Goal: Find specific page/section: Find specific page/section

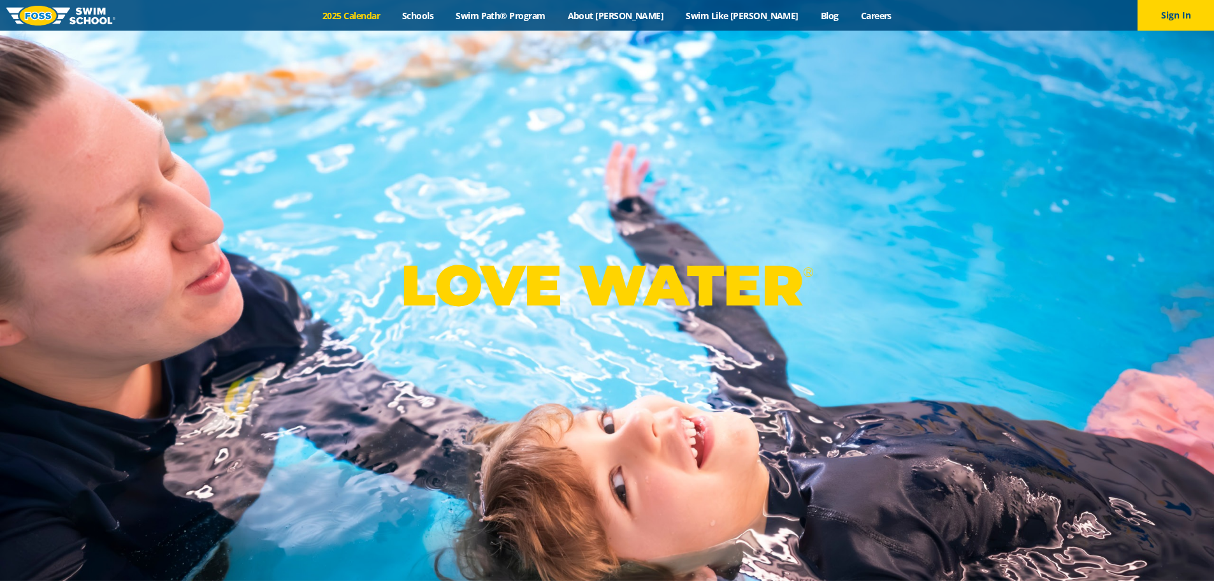
click at [391, 16] on link "2025 Calendar" at bounding box center [352, 16] width 80 height 12
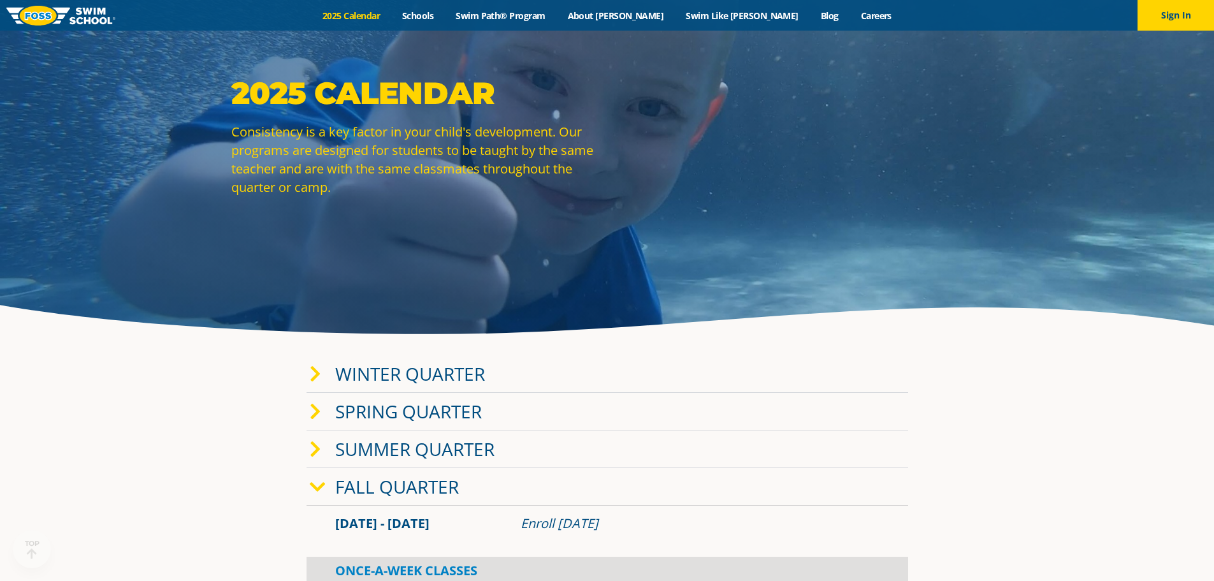
scroll to position [191, 0]
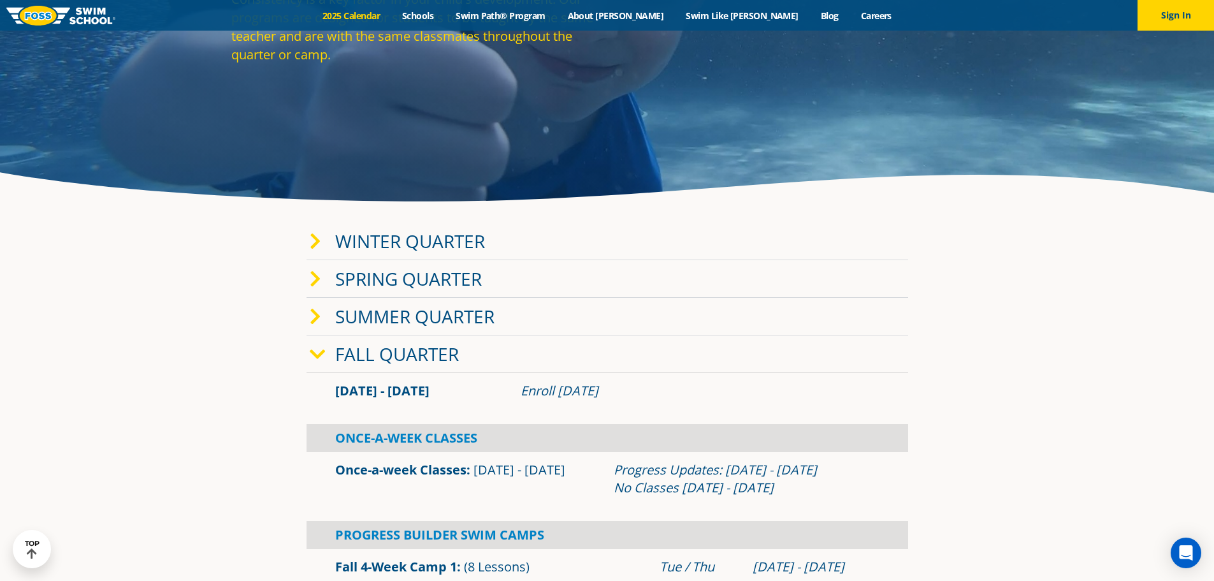
click at [395, 238] on link "Winter Quarter" at bounding box center [410, 241] width 150 height 24
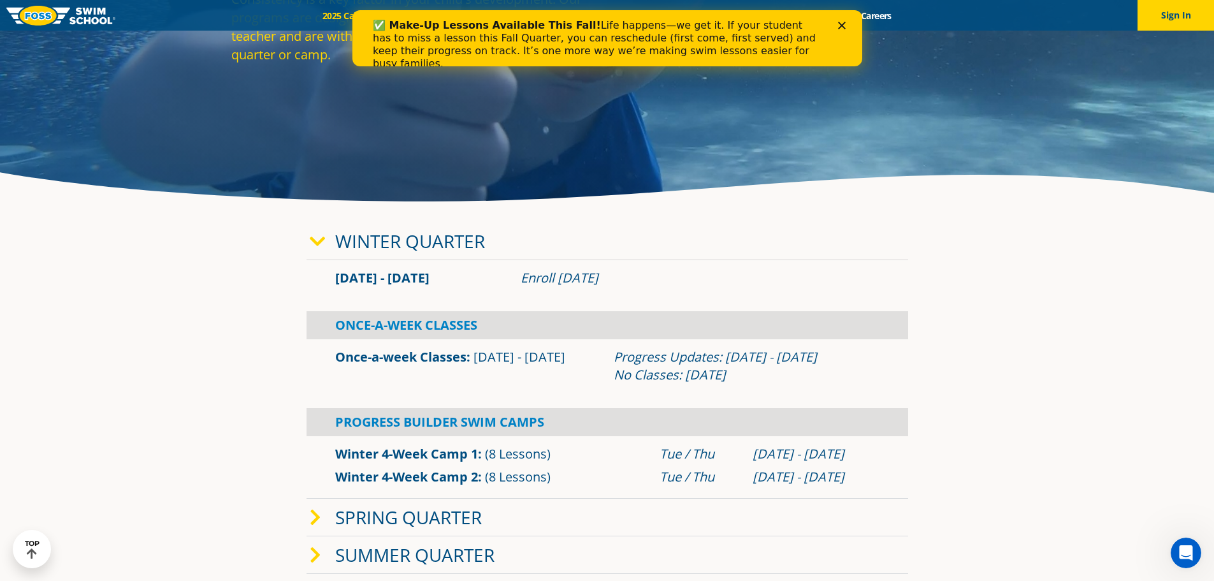
scroll to position [0, 0]
click at [395, 238] on link "Winter Quarter" at bounding box center [410, 241] width 150 height 24
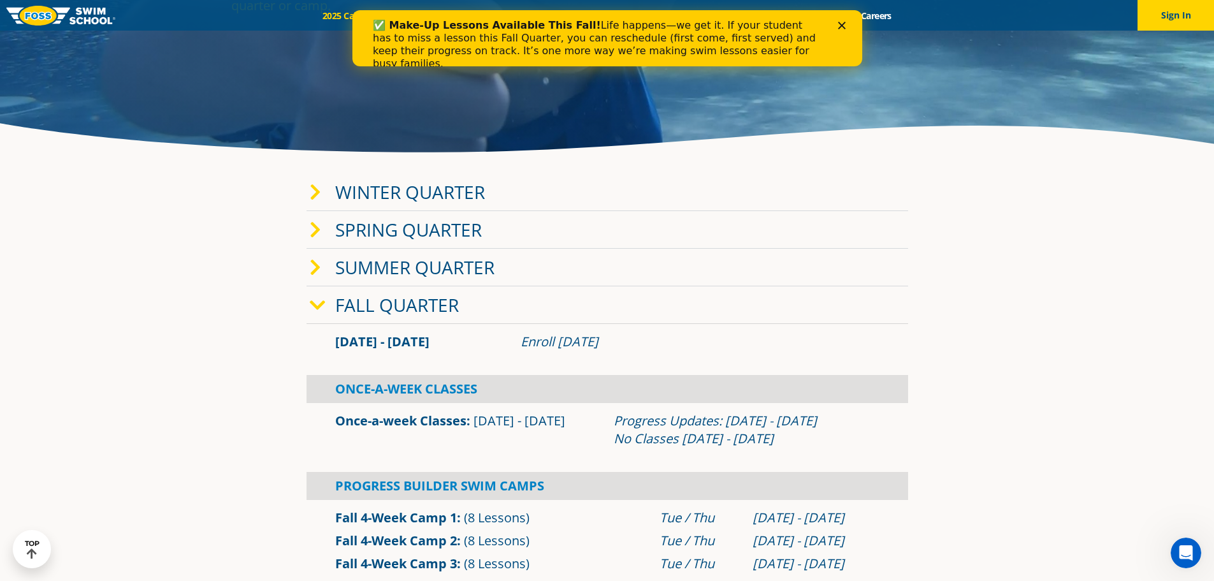
scroll to position [319, 0]
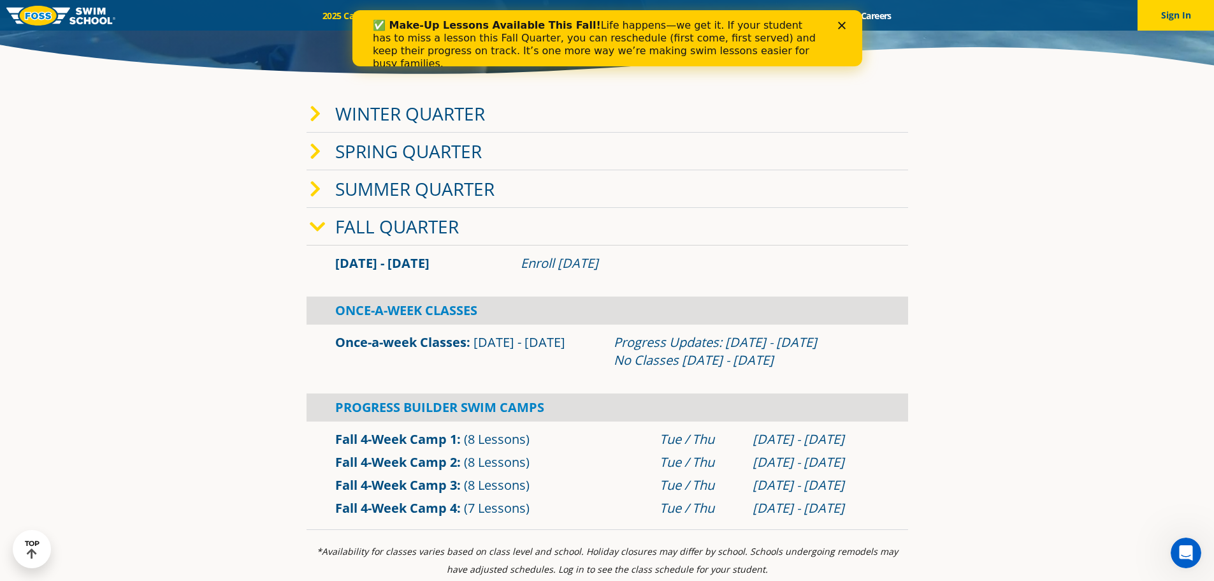
click at [395, 230] on link "Fall Quarter" at bounding box center [397, 226] width 124 height 24
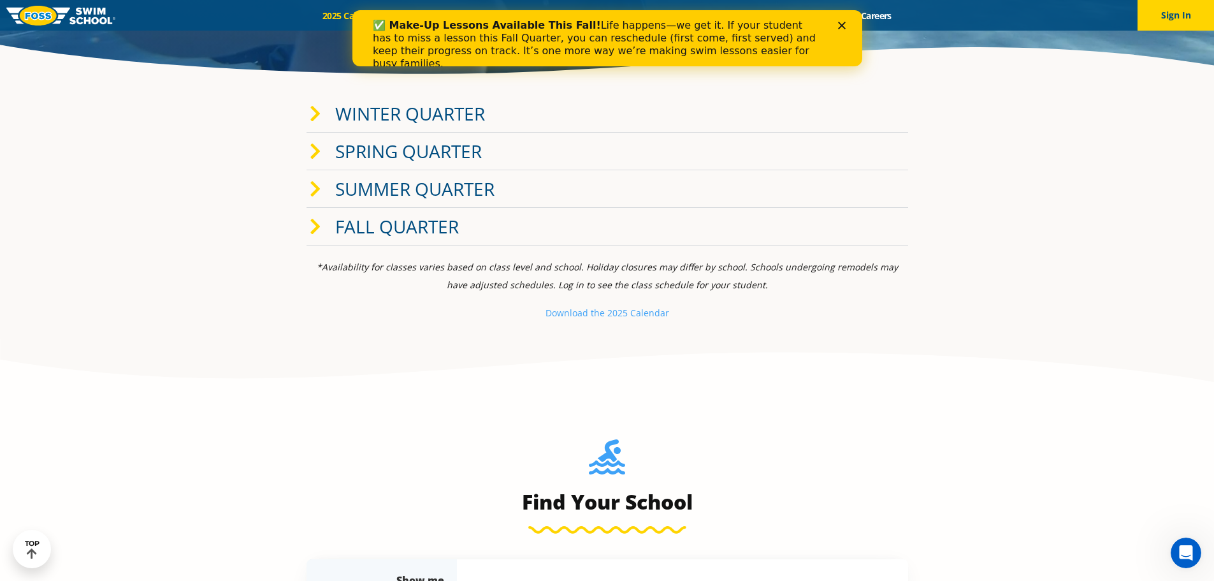
click at [394, 229] on link "Fall Quarter" at bounding box center [397, 226] width 124 height 24
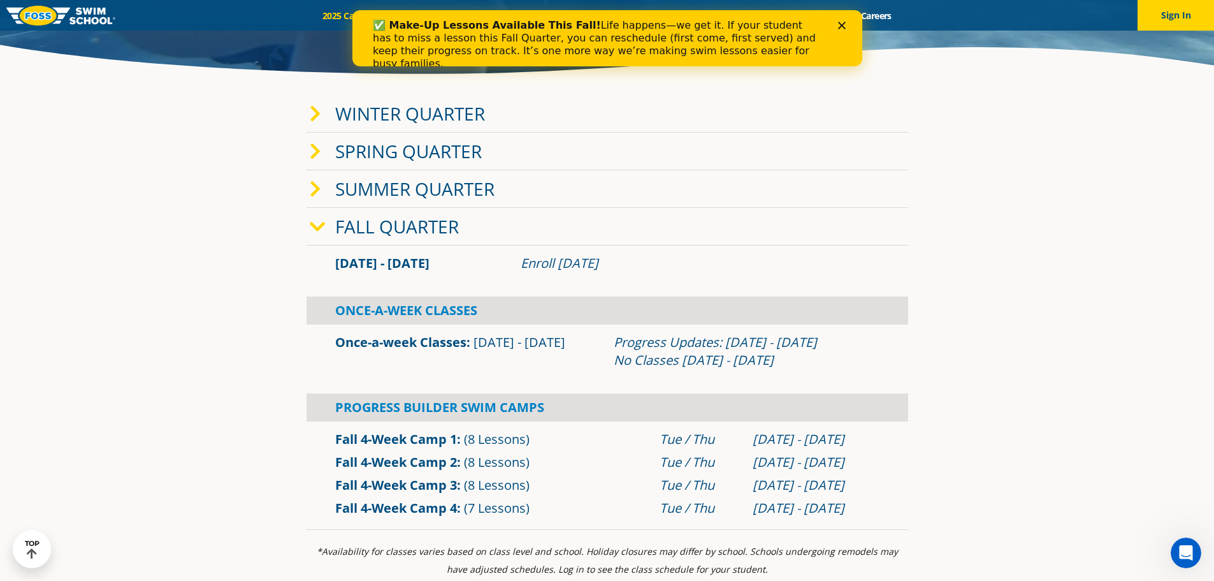
click at [319, 225] on icon at bounding box center [318, 227] width 16 height 18
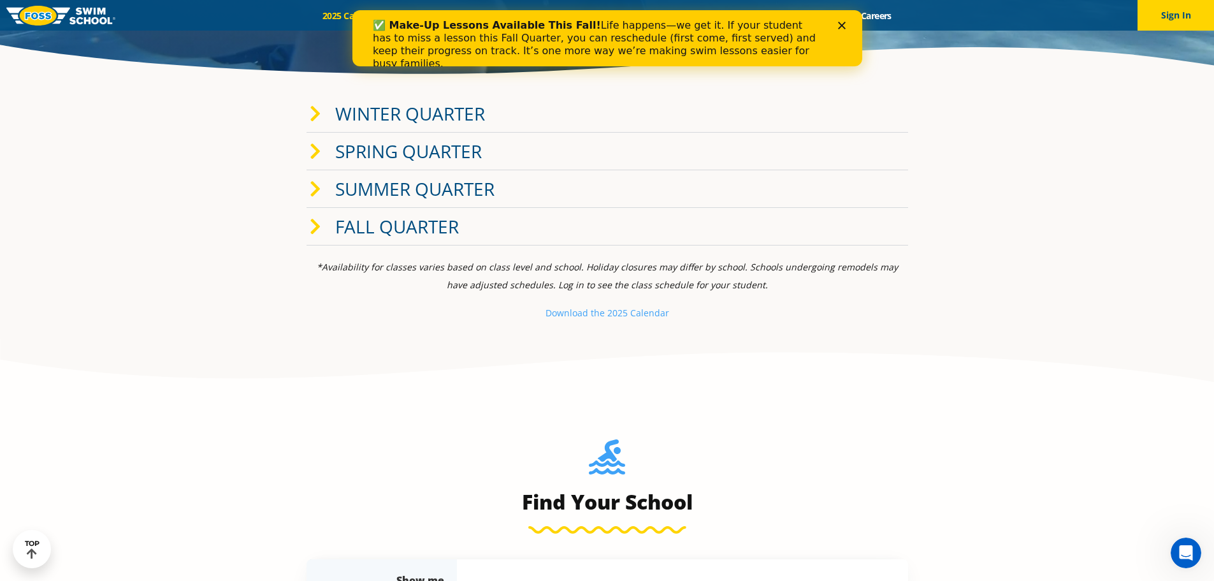
click at [315, 104] on div "Winter Quarter" at bounding box center [608, 114] width 602 height 38
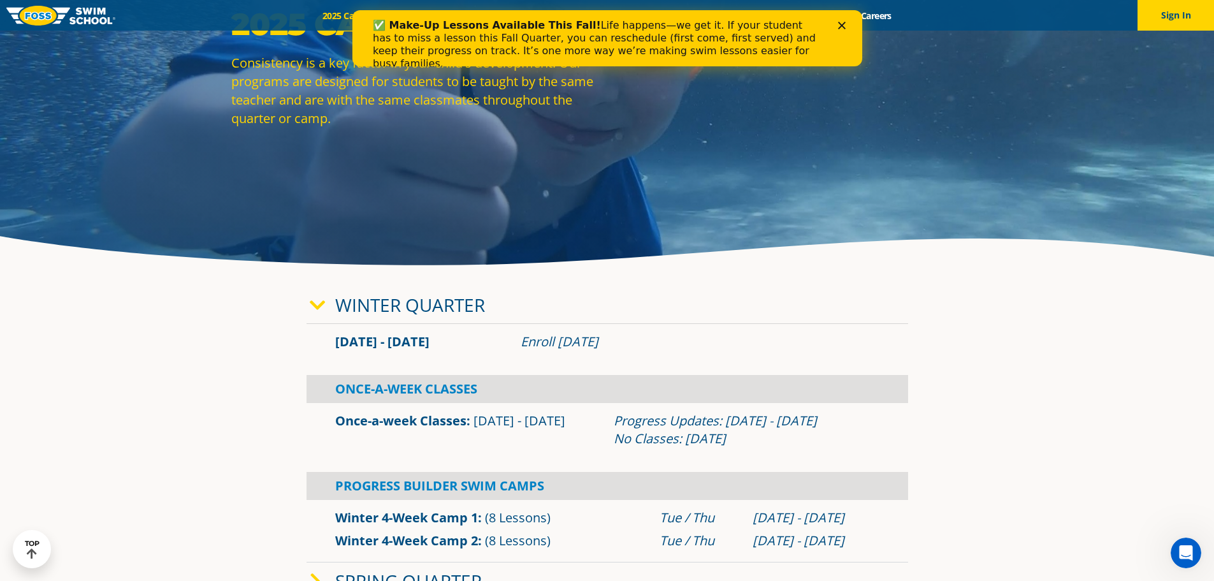
scroll to position [0, 0]
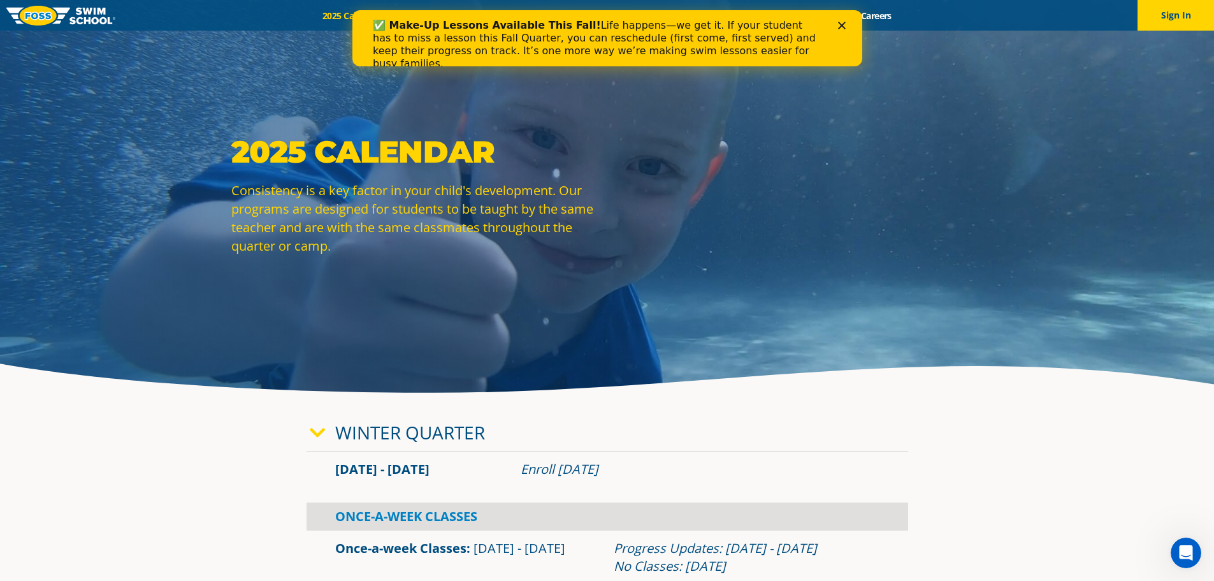
click at [839, 23] on polygon "Close" at bounding box center [842, 26] width 8 height 8
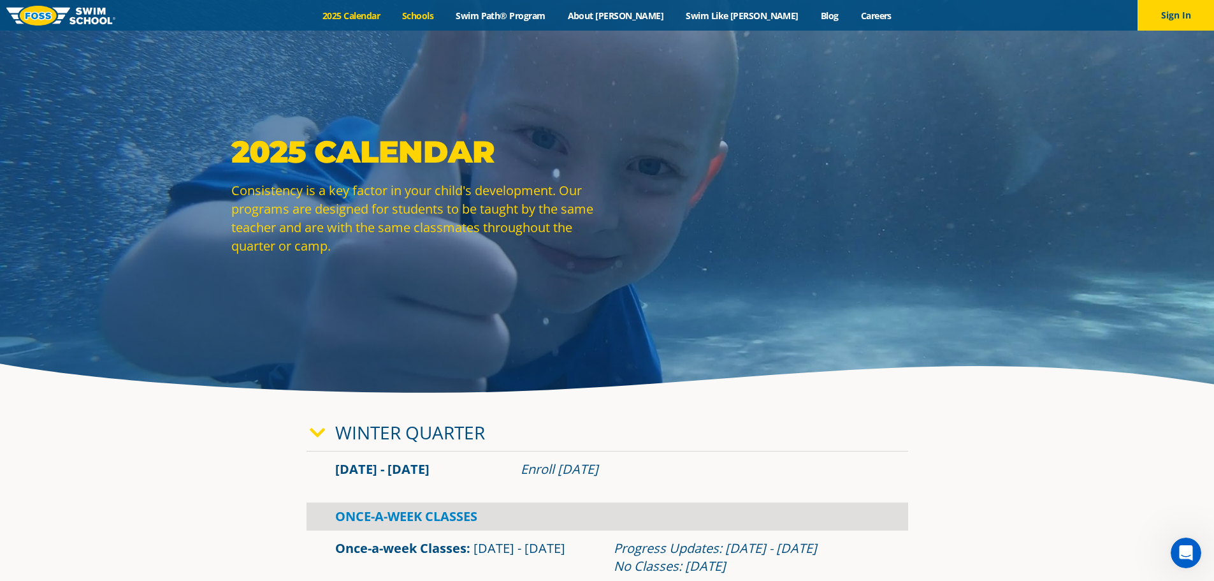
click at [445, 13] on link "Schools" at bounding box center [418, 16] width 54 height 12
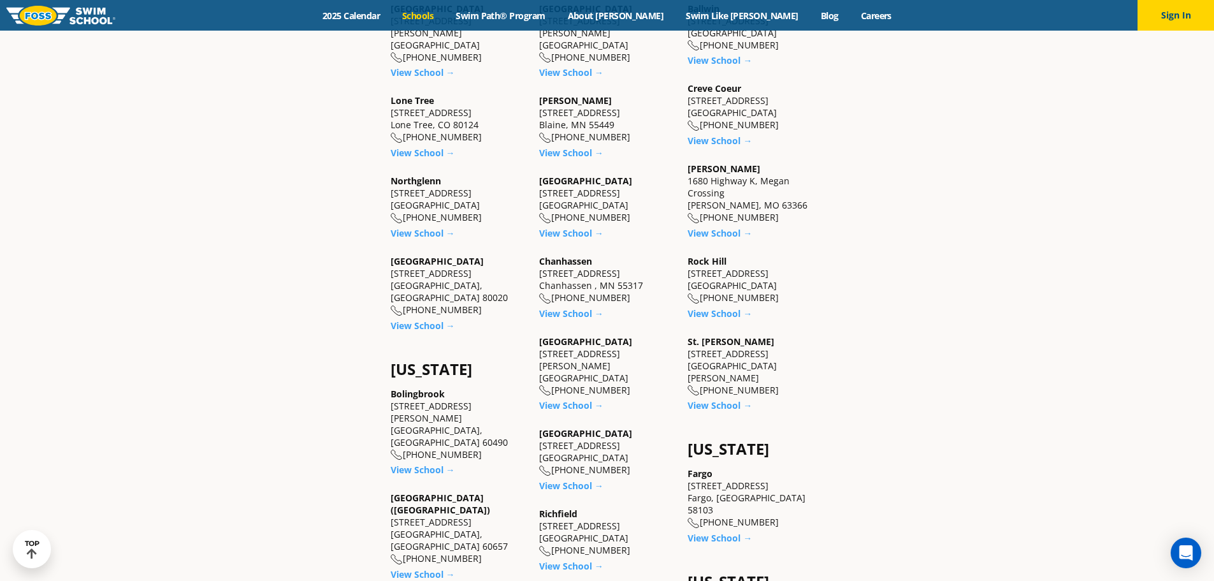
scroll to position [574, 0]
click at [562, 398] on link "View School →" at bounding box center [571, 404] width 64 height 12
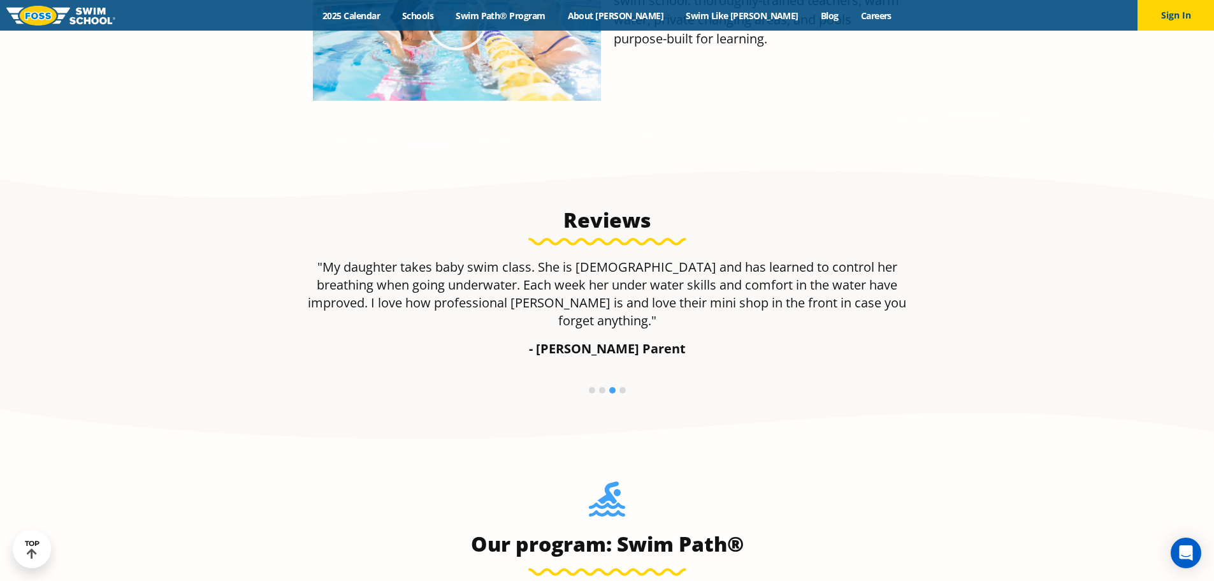
scroll to position [492, 0]
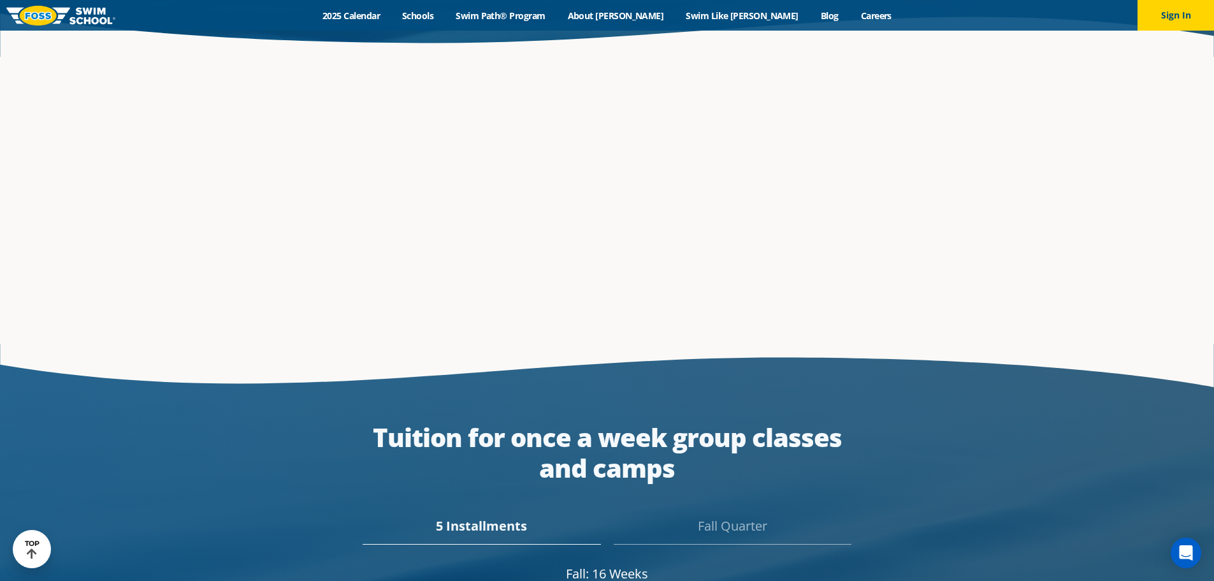
scroll to position [1558, 0]
